Goal: Complete application form

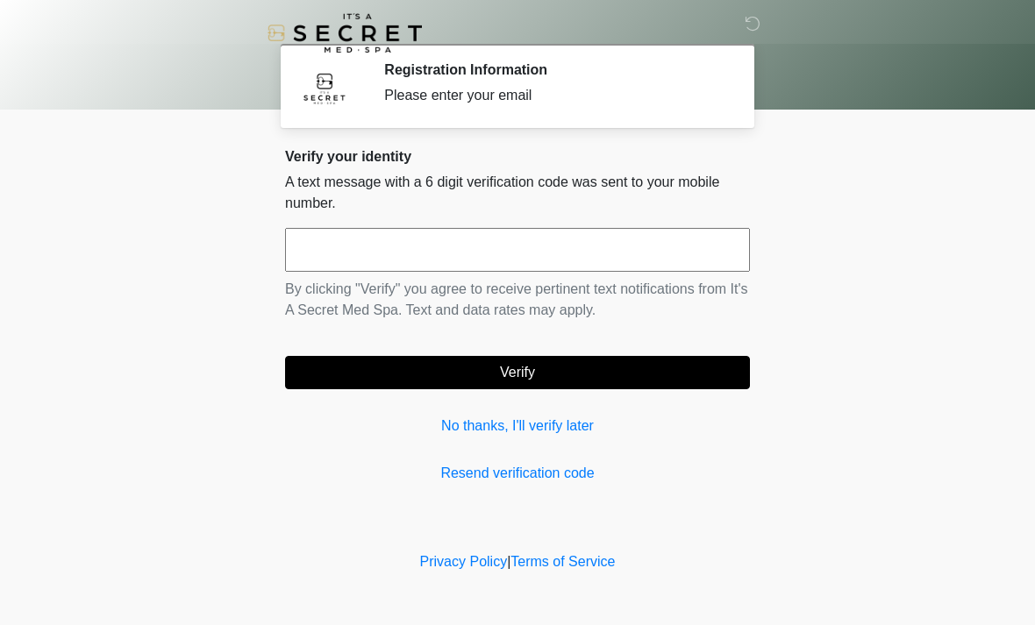
click at [690, 243] on input "text" at bounding box center [517, 250] width 465 height 44
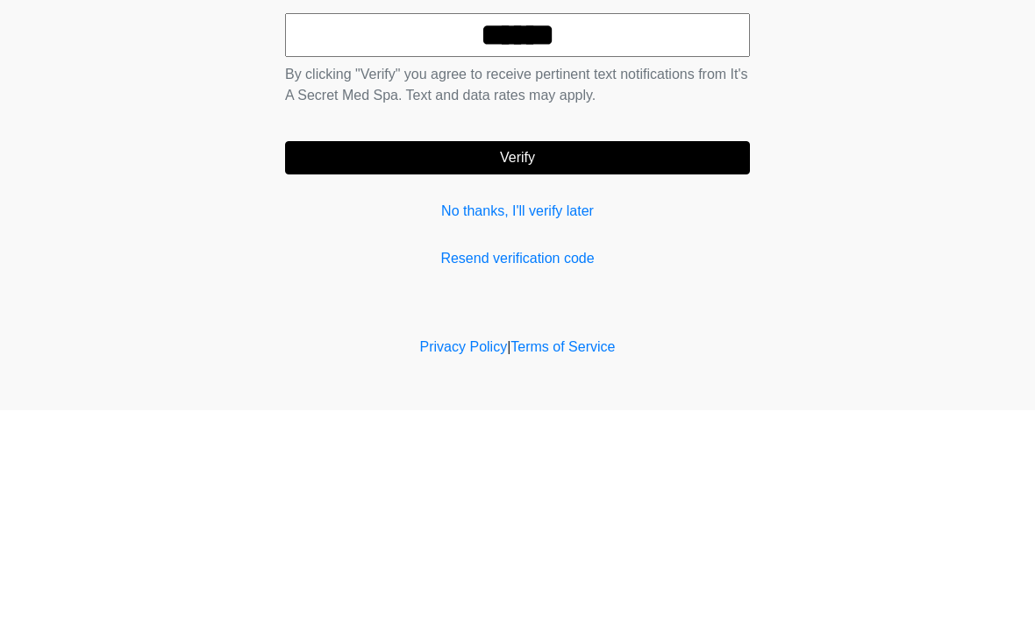
type input "******"
click at [688, 356] on button "Verify" at bounding box center [517, 372] width 465 height 33
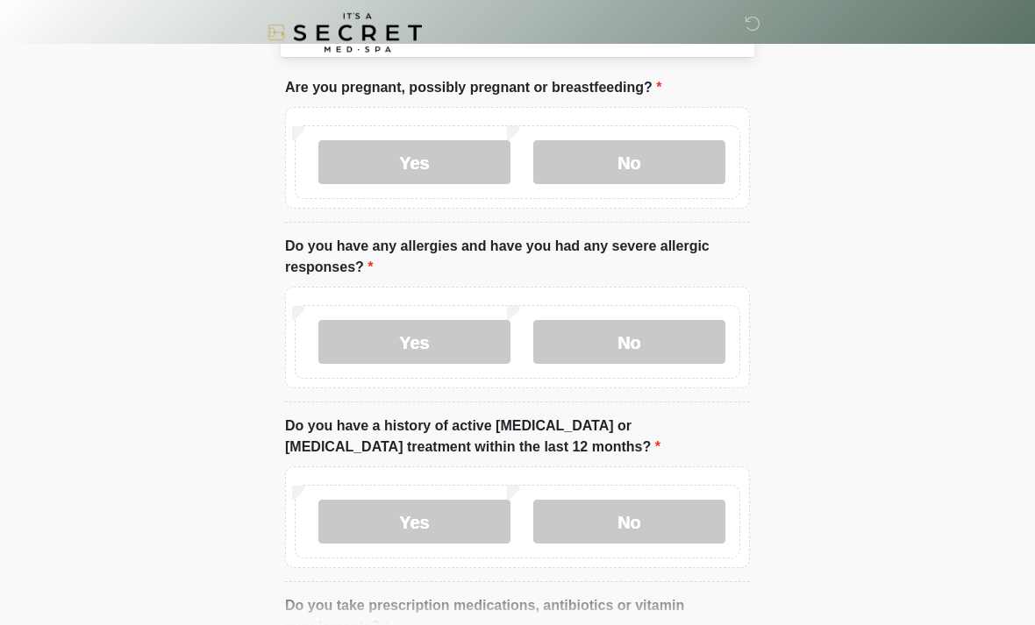
scroll to position [89, 0]
click at [632, 158] on label "No" at bounding box center [629, 161] width 192 height 44
click at [672, 336] on label "No" at bounding box center [629, 341] width 192 height 44
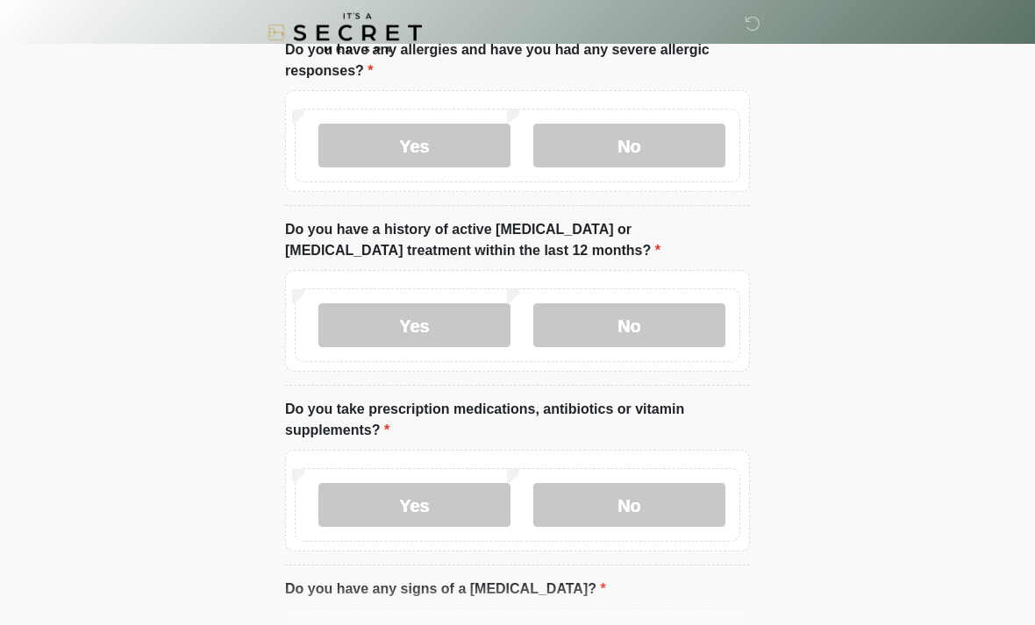
click at [666, 332] on label "No" at bounding box center [629, 326] width 192 height 44
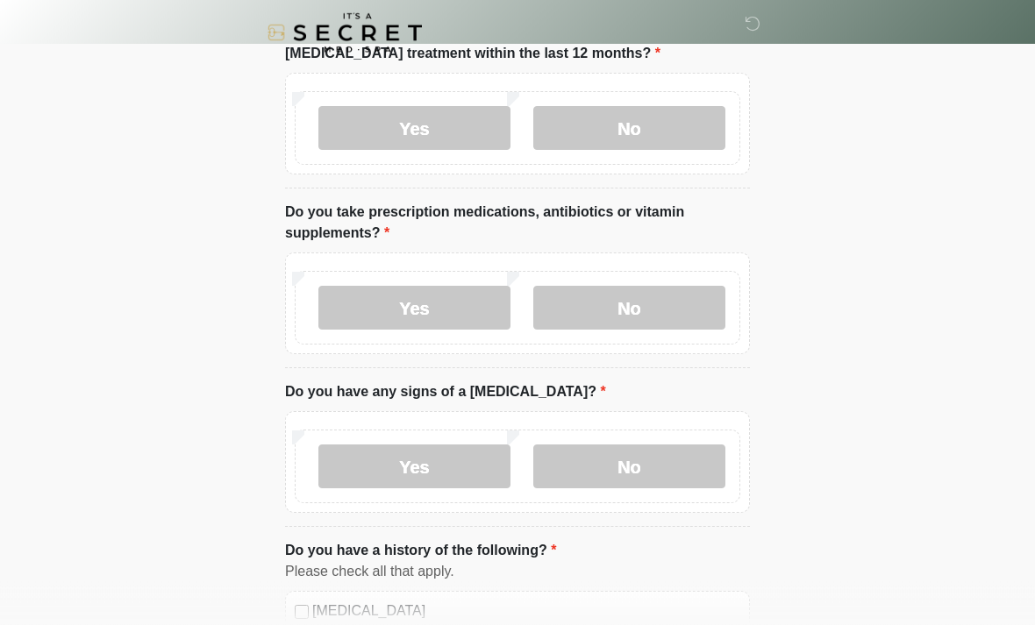
scroll to position [489, 0]
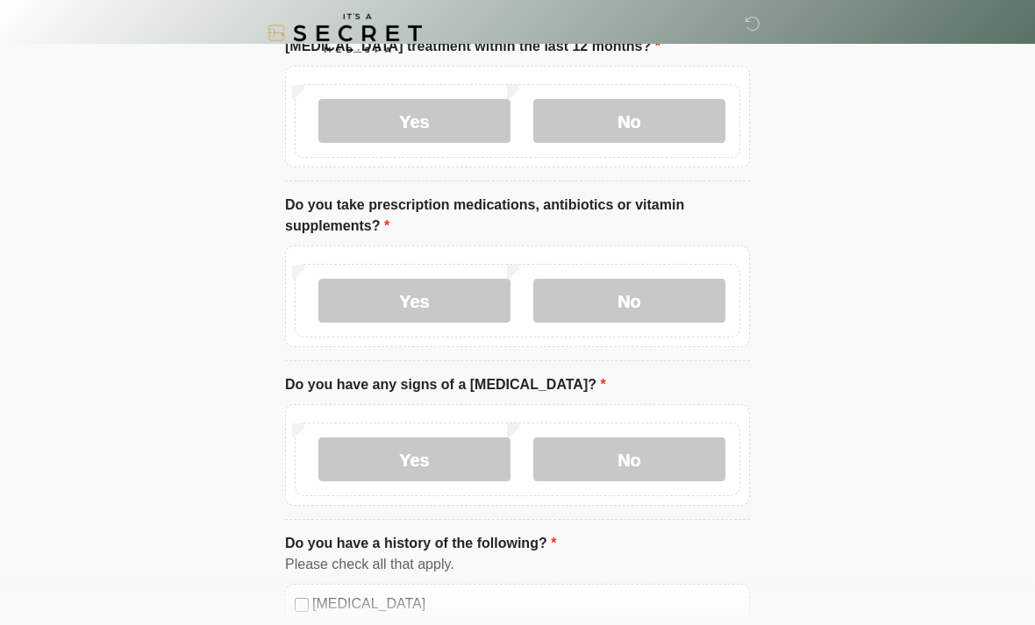
click at [684, 303] on label "No" at bounding box center [629, 301] width 192 height 44
click at [691, 461] on label "No" at bounding box center [629, 460] width 192 height 44
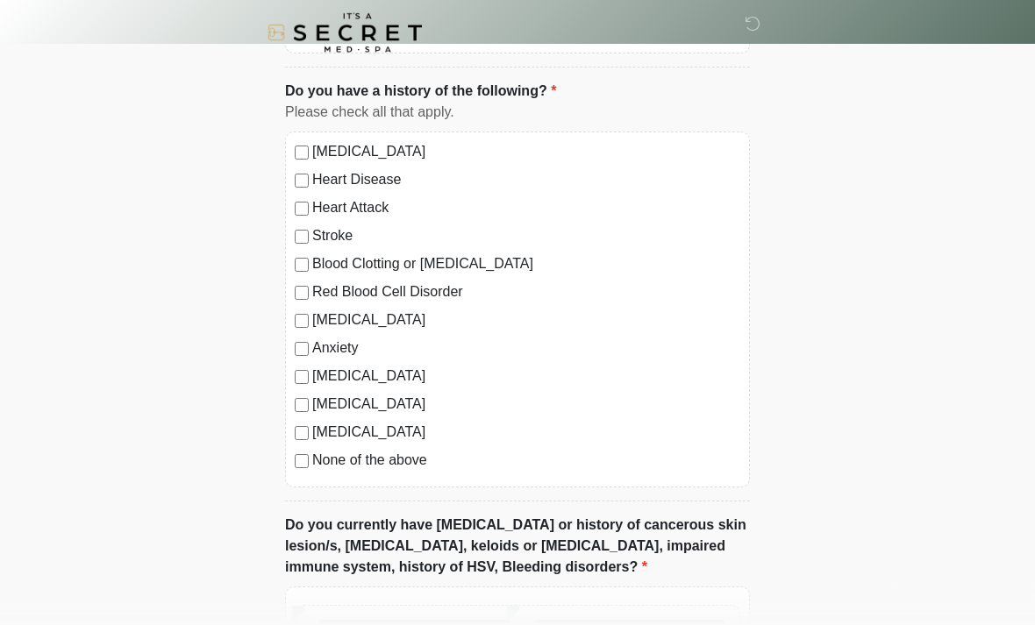
scroll to position [940, 0]
click at [319, 456] on label "None of the above" at bounding box center [526, 461] width 428 height 21
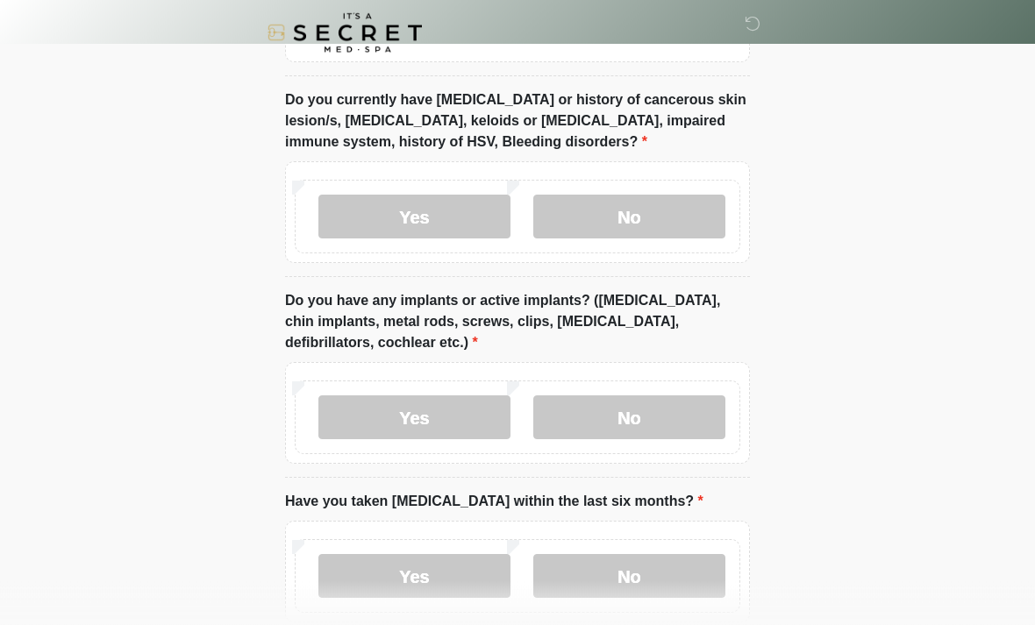
scroll to position [1367, 0]
click at [672, 213] on label "No" at bounding box center [629, 217] width 192 height 44
click at [679, 419] on label "No" at bounding box center [629, 417] width 192 height 44
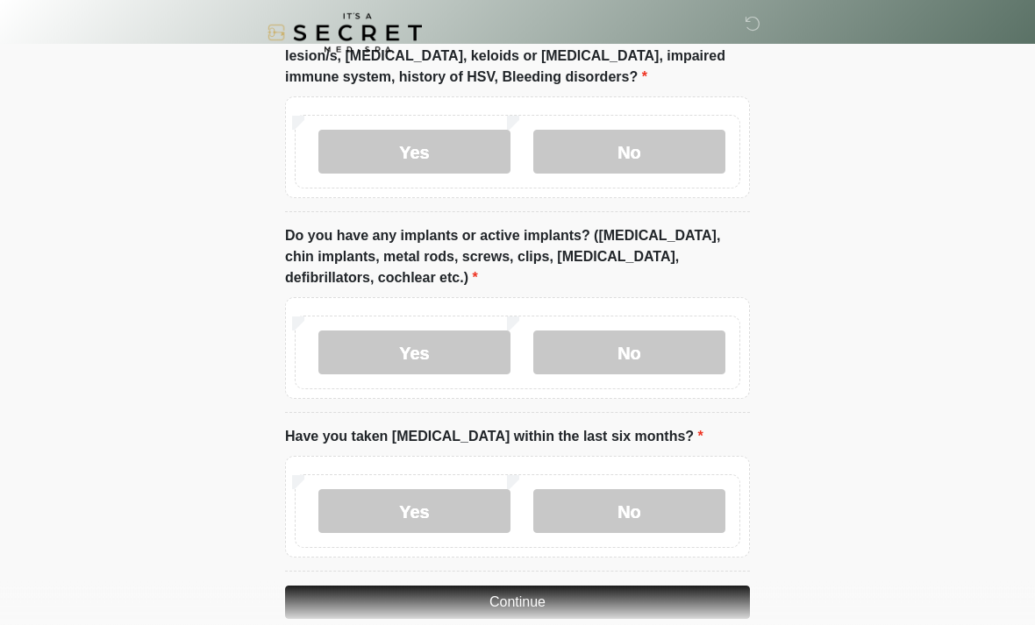
scroll to position [1461, 0]
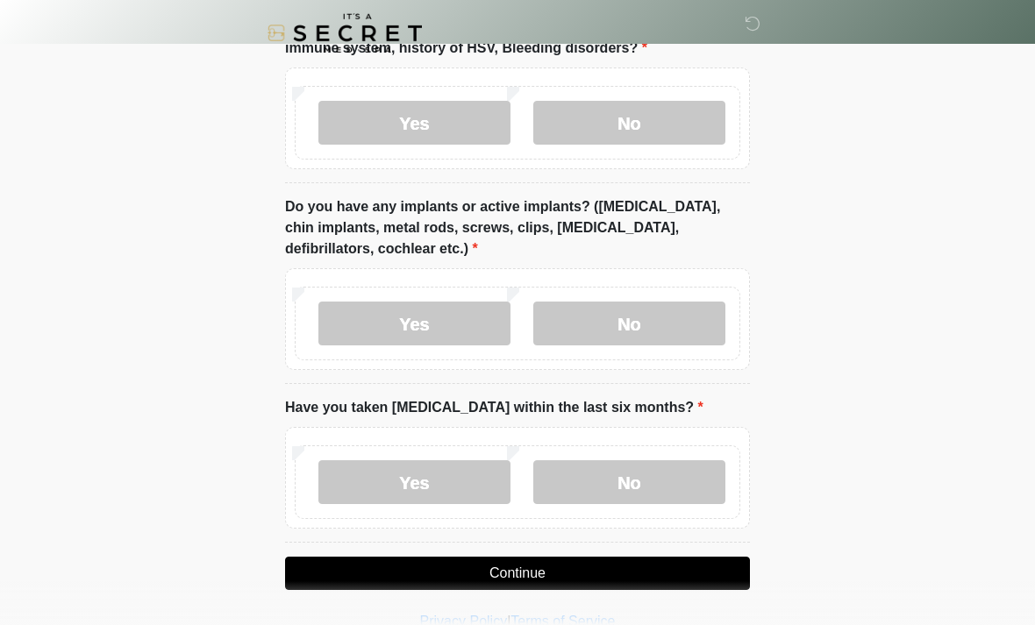
click at [679, 481] on label "No" at bounding box center [629, 483] width 192 height 44
click at [678, 567] on button "Continue" at bounding box center [517, 573] width 465 height 33
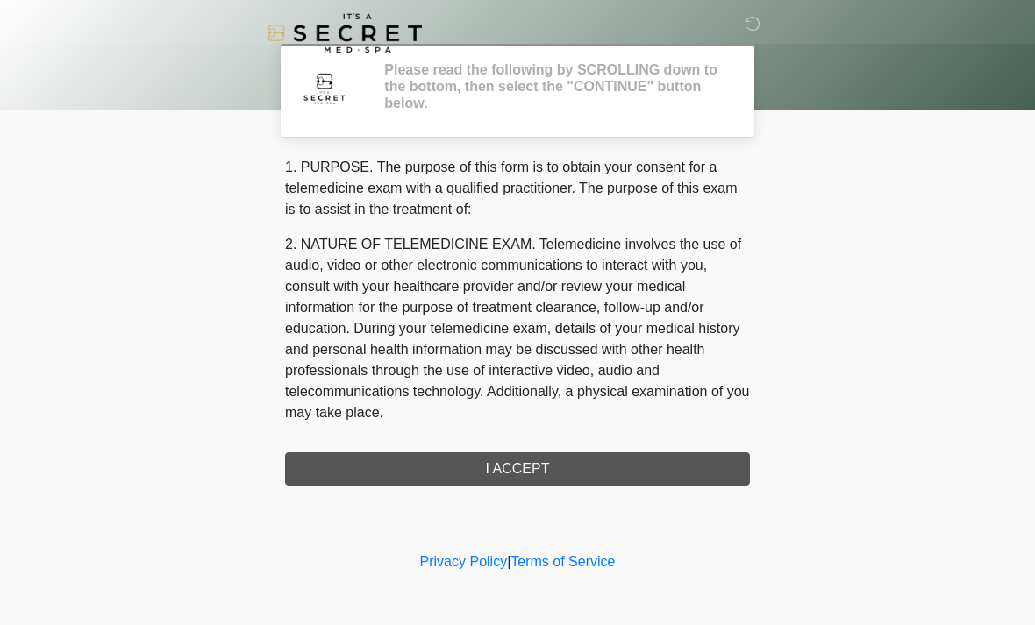
scroll to position [0, 0]
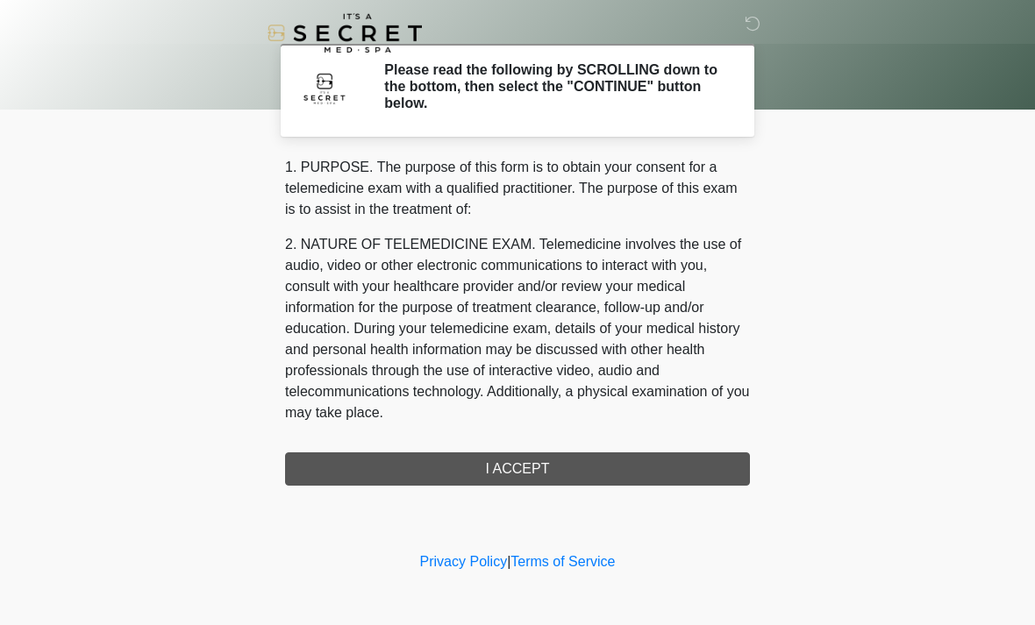
click at [662, 468] on div "1. PURPOSE. The purpose of this form is to obtain your consent for a telemedici…" at bounding box center [517, 321] width 465 height 329
click at [571, 466] on div "1. PURPOSE. The purpose of this form is to obtain your consent for a telemedici…" at bounding box center [517, 321] width 465 height 329
click at [619, 475] on div "1. PURPOSE. The purpose of this form is to obtain your consent for a telemedici…" at bounding box center [517, 321] width 465 height 329
click at [518, 475] on div "1. PURPOSE. The purpose of this form is to obtain your consent for a telemedici…" at bounding box center [517, 321] width 465 height 329
click at [517, 474] on div "1. PURPOSE. The purpose of this form is to obtain your consent for a telemedici…" at bounding box center [517, 321] width 465 height 329
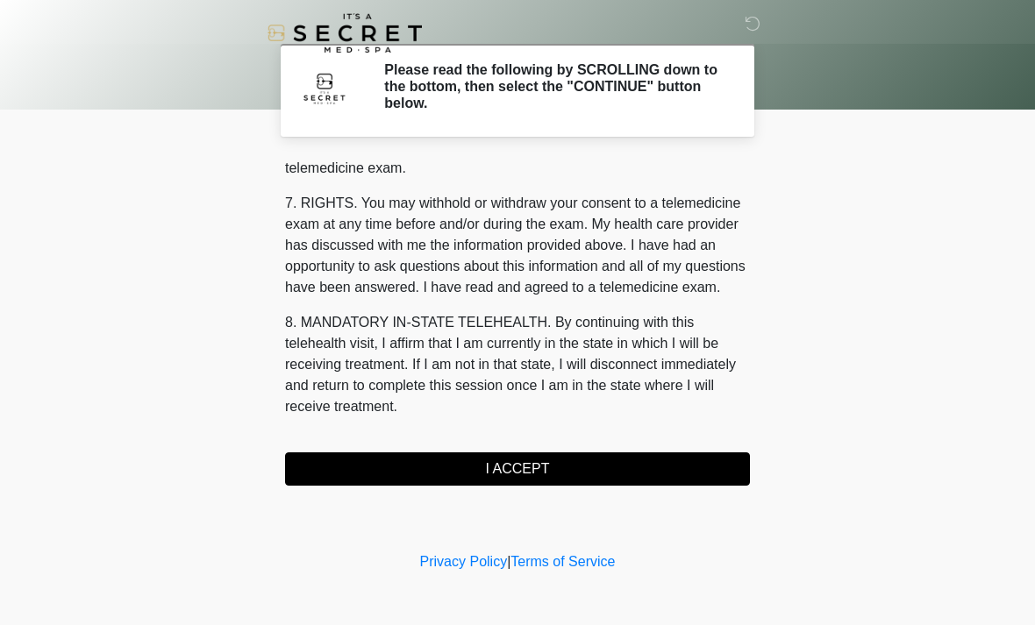
click at [530, 468] on button "I ACCEPT" at bounding box center [517, 469] width 465 height 33
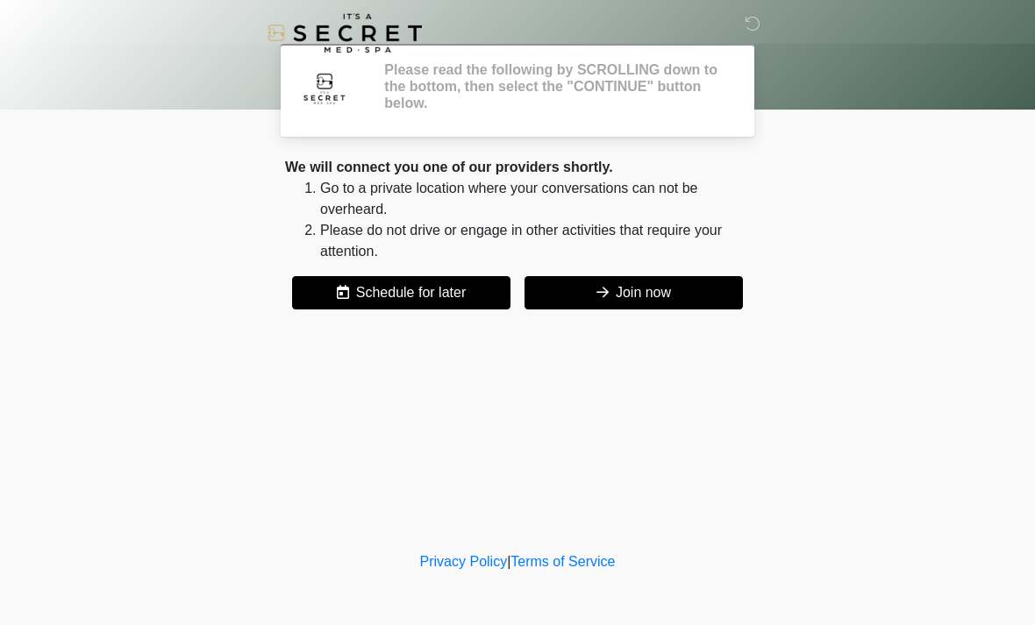
click at [560, 475] on div "‎ ‎ Please read the following by SCROLLING down to the bottom, then select the …" at bounding box center [517, 274] width 526 height 513
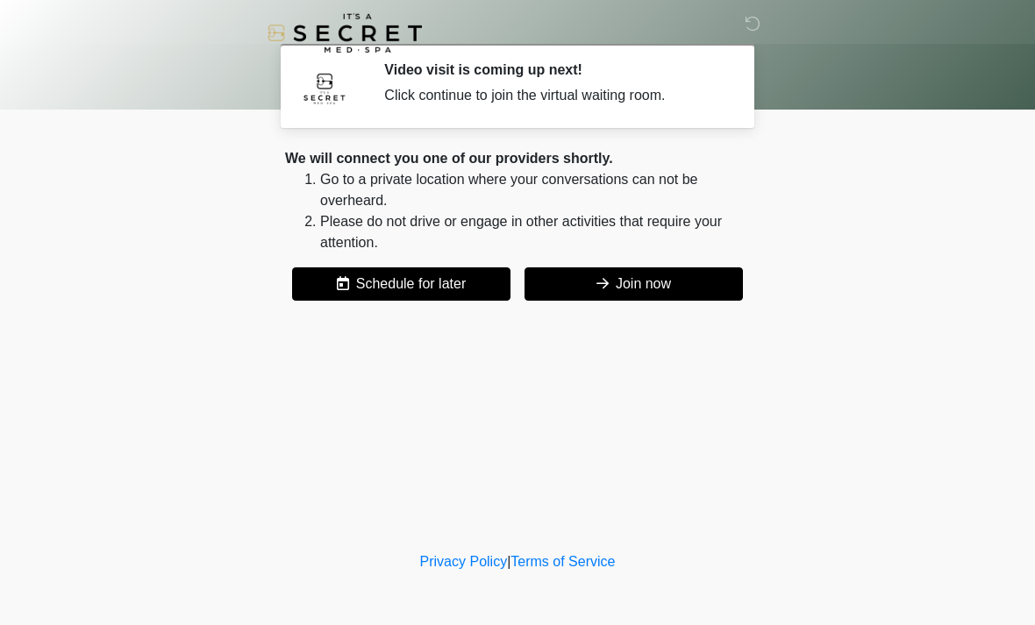
click at [692, 289] on button "Join now" at bounding box center [634, 284] width 218 height 33
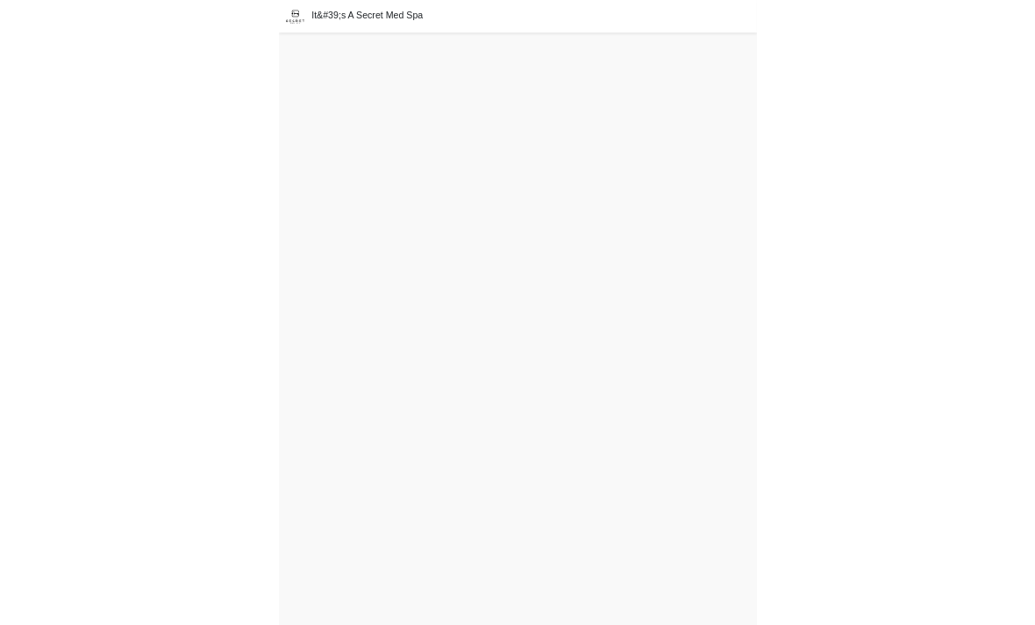
scroll to position [5, 0]
